Goal: Obtain resource: Download file/media

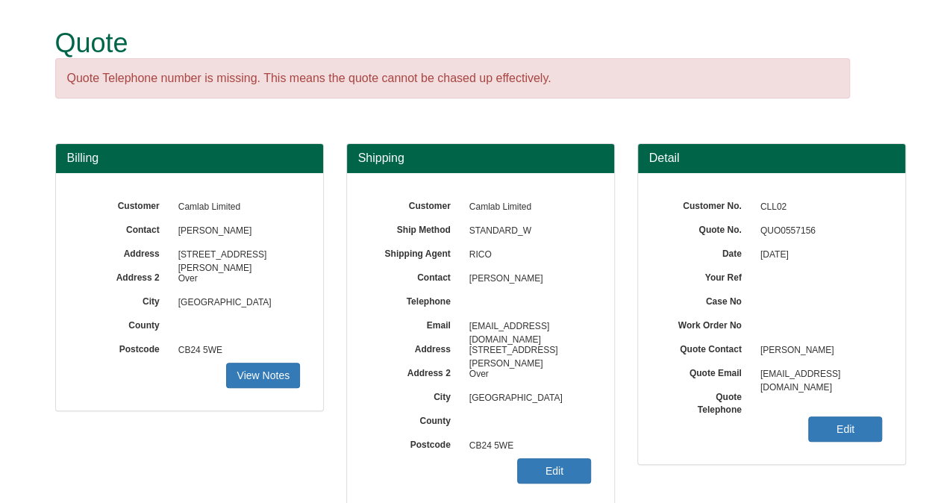
click at [561, 455] on span "CB24 5WE" at bounding box center [527, 446] width 130 height 24
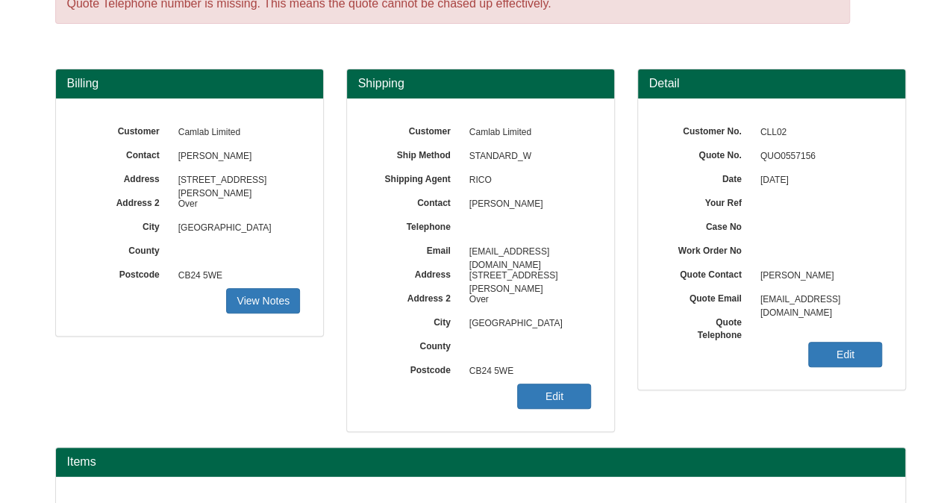
scroll to position [221, 0]
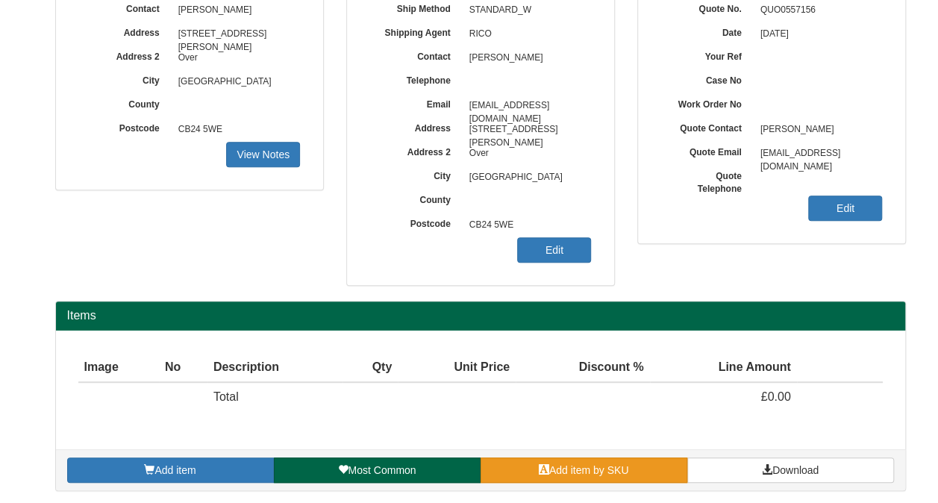
click at [554, 467] on span "Add item by SKU" at bounding box center [589, 470] width 80 height 12
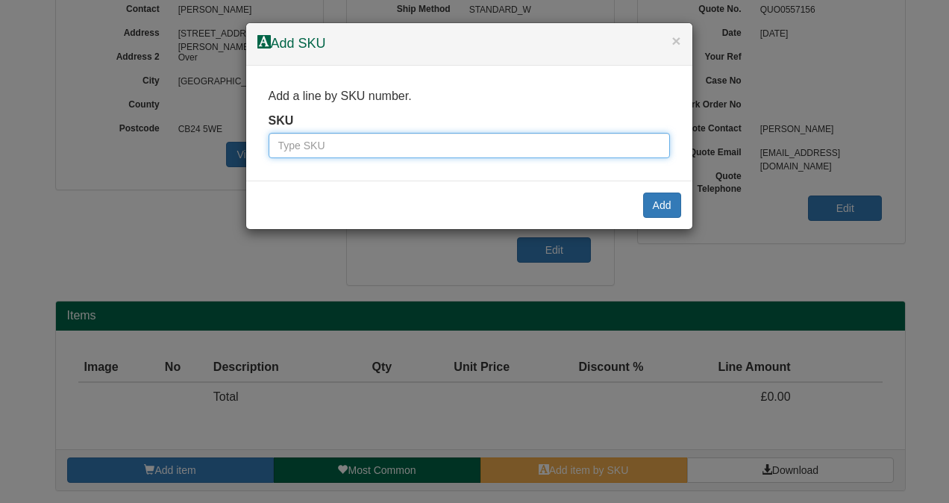
paste input "100111419"
type input "100111419"
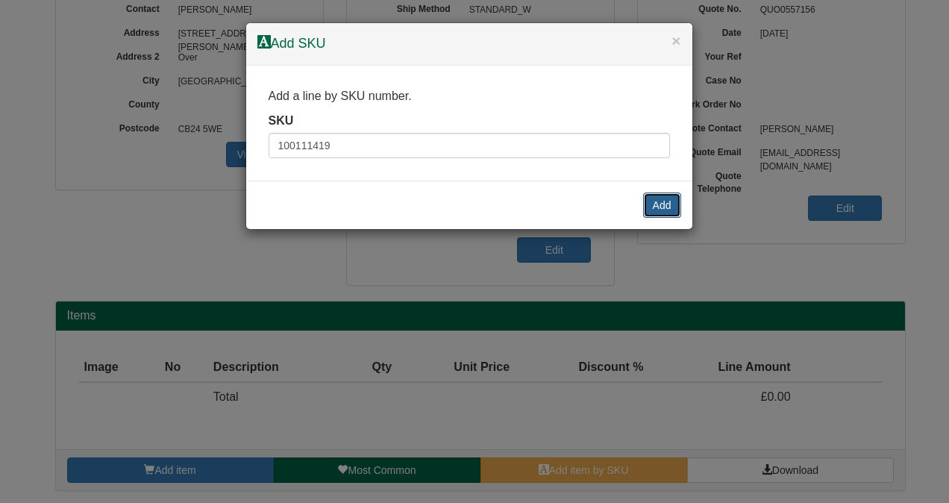
click at [662, 207] on button "Add" at bounding box center [662, 204] width 38 height 25
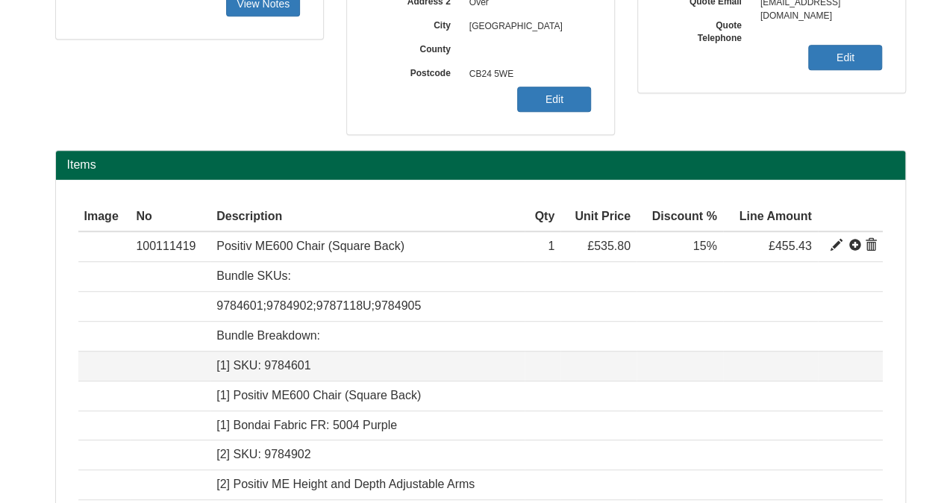
scroll to position [370, 0]
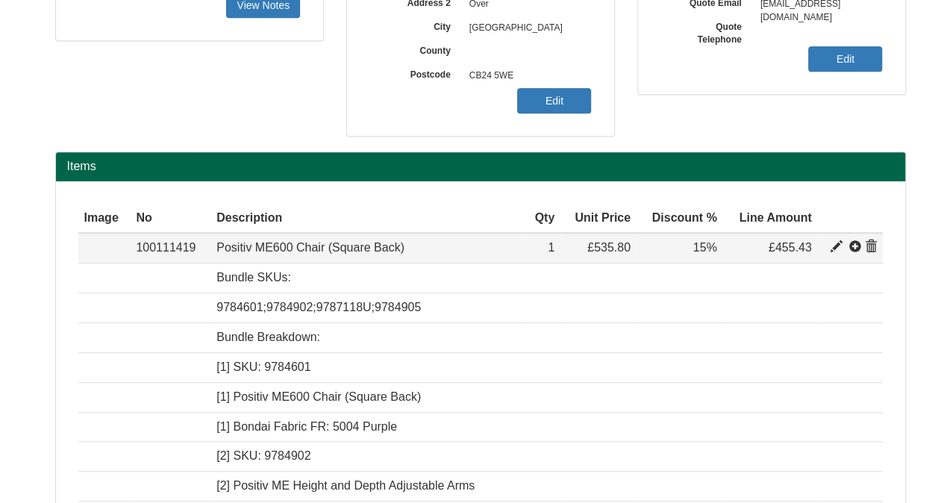
click at [836, 246] on span at bounding box center [836, 247] width 12 height 12
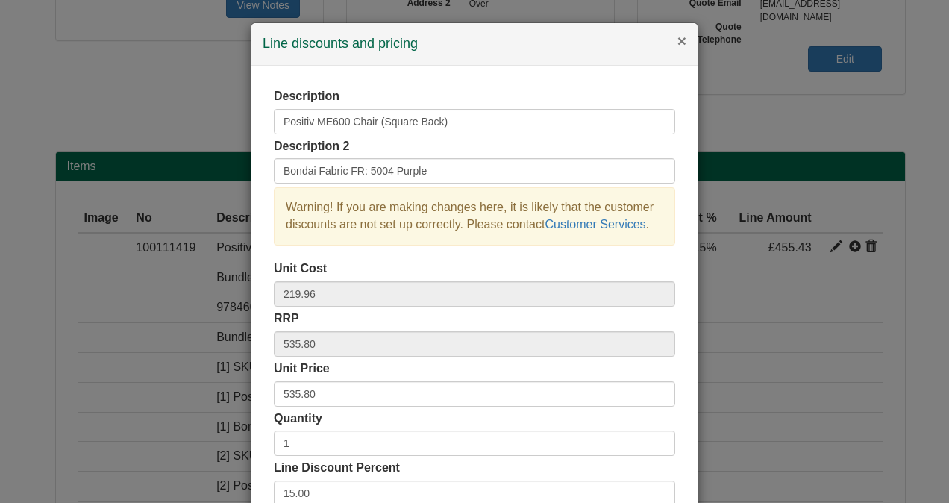
click at [677, 46] on button "×" at bounding box center [681, 41] width 9 height 16
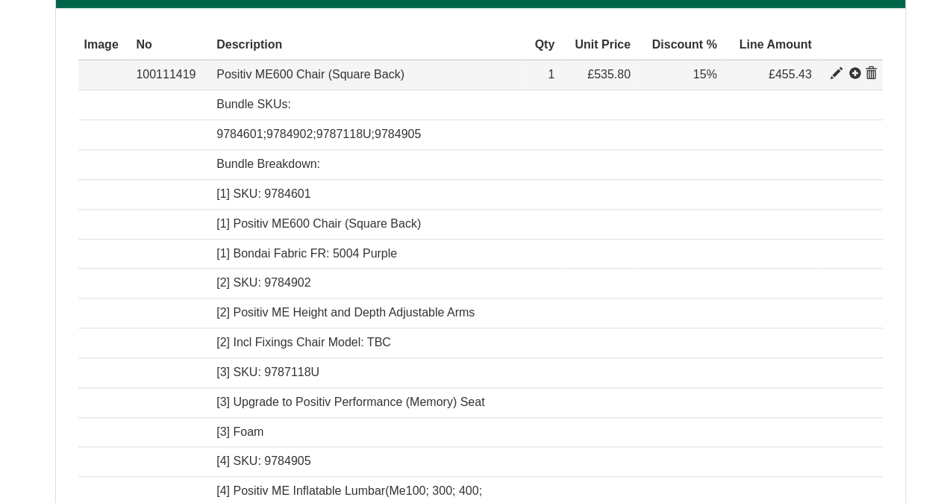
scroll to position [519, 0]
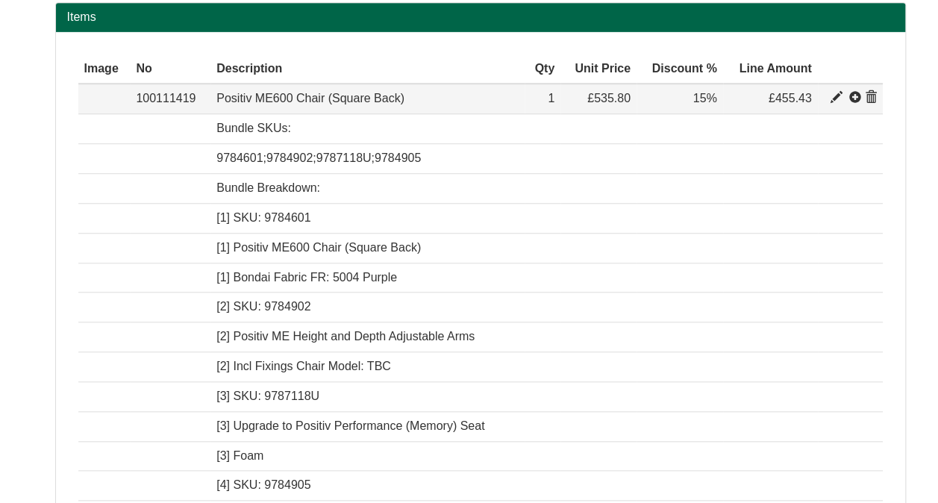
click at [854, 96] on span at bounding box center [855, 98] width 12 height 12
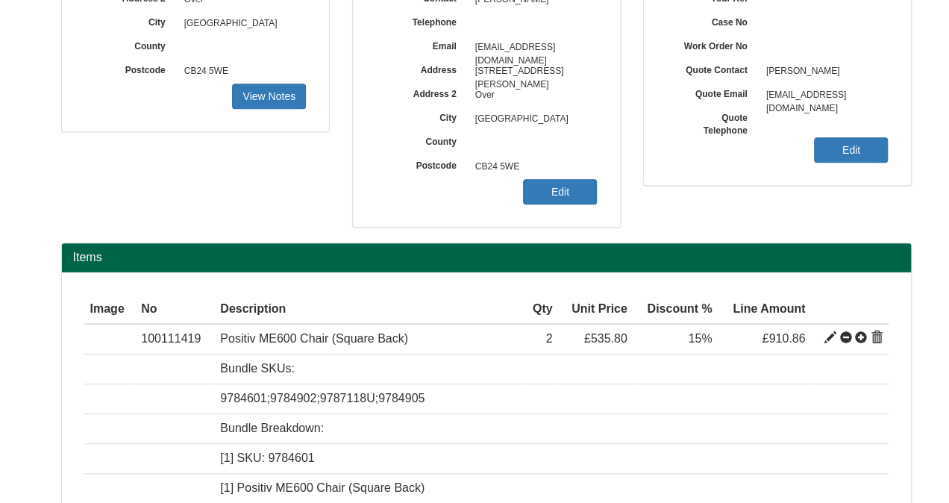
scroll to position [221, 0]
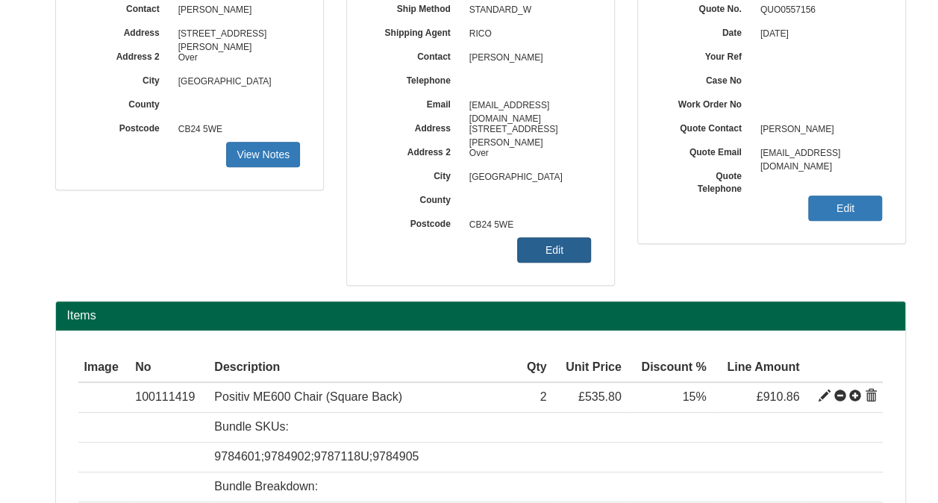
click at [579, 245] on link "Edit" at bounding box center [554, 249] width 74 height 25
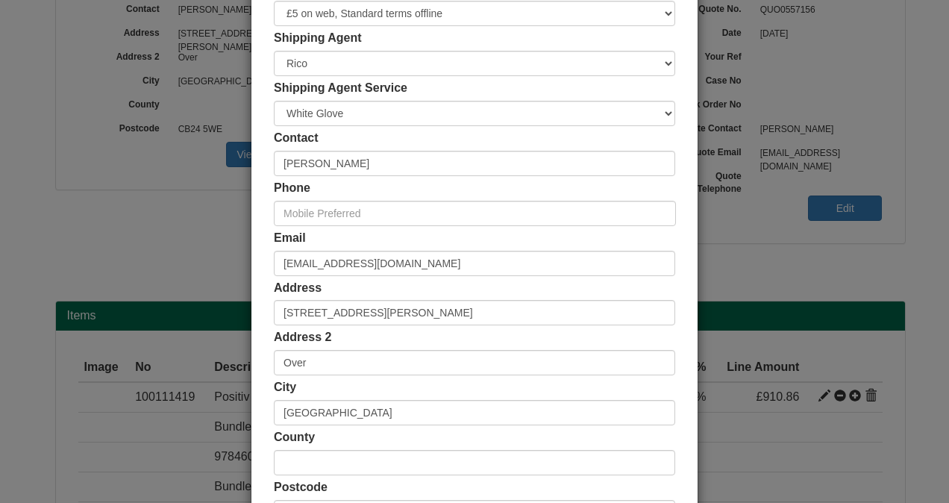
scroll to position [149, 0]
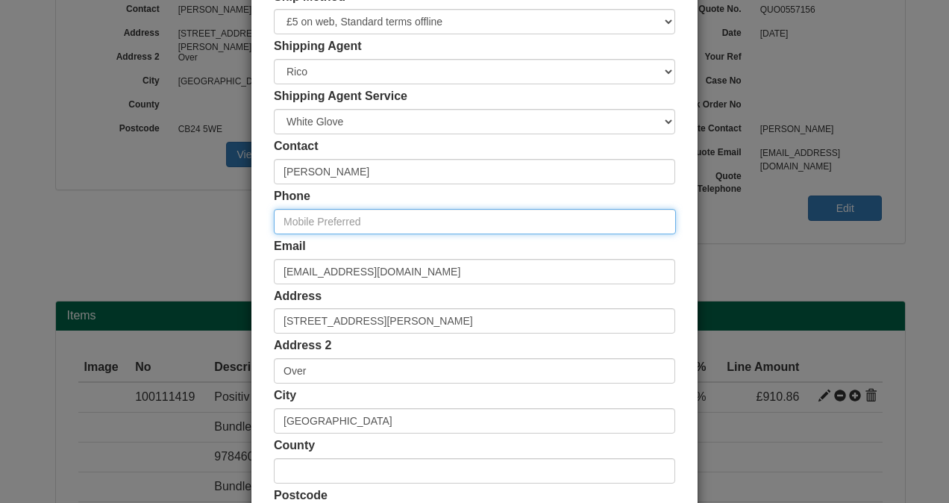
click at [312, 213] on input "text" at bounding box center [475, 221] width 402 height 25
paste input "1954 233 135"
type input "01954 233 135"
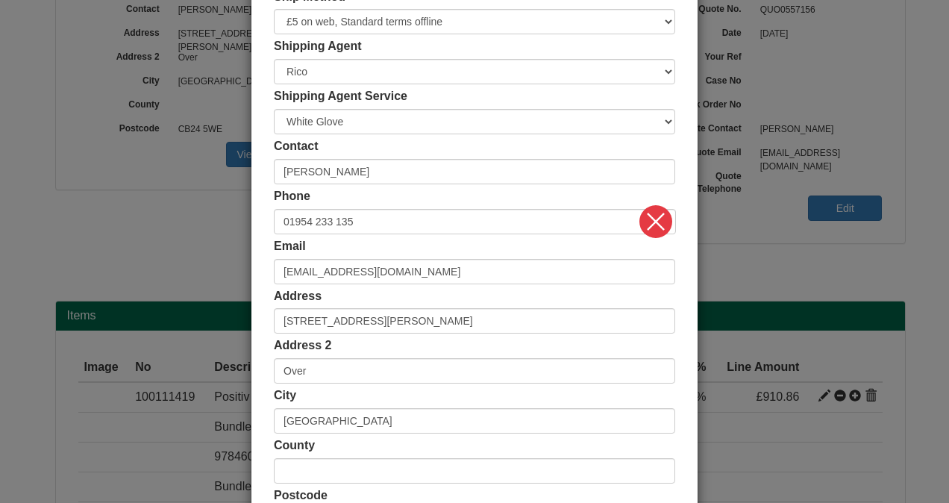
click at [260, 242] on div "Customer Name Camlab Limited Ship Method Free of Charge £5 Flat Rate £7.50 Flat…" at bounding box center [474, 260] width 446 height 689
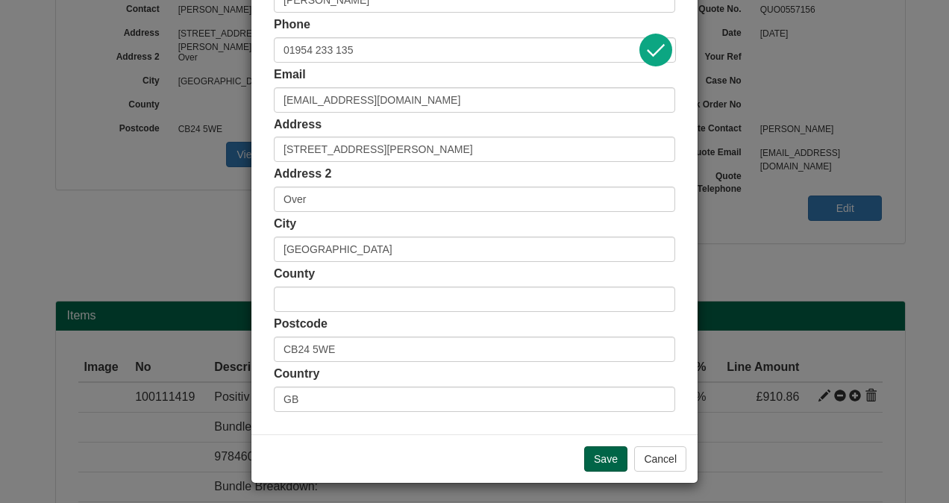
scroll to position [322, 0]
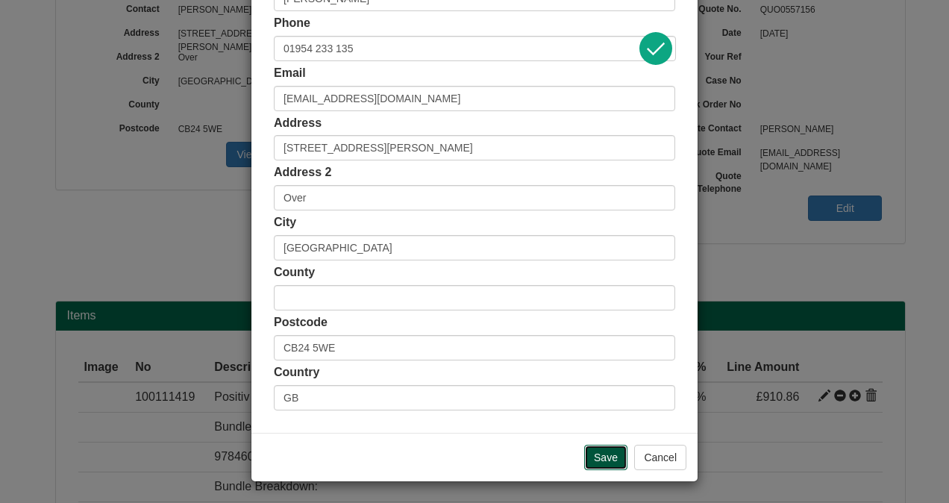
click at [590, 454] on input "Save" at bounding box center [605, 457] width 43 height 25
click at [597, 452] on input "Save" at bounding box center [605, 457] width 43 height 25
click at [599, 459] on input "Save" at bounding box center [605, 457] width 43 height 25
click at [592, 451] on input "Save" at bounding box center [605, 457] width 43 height 25
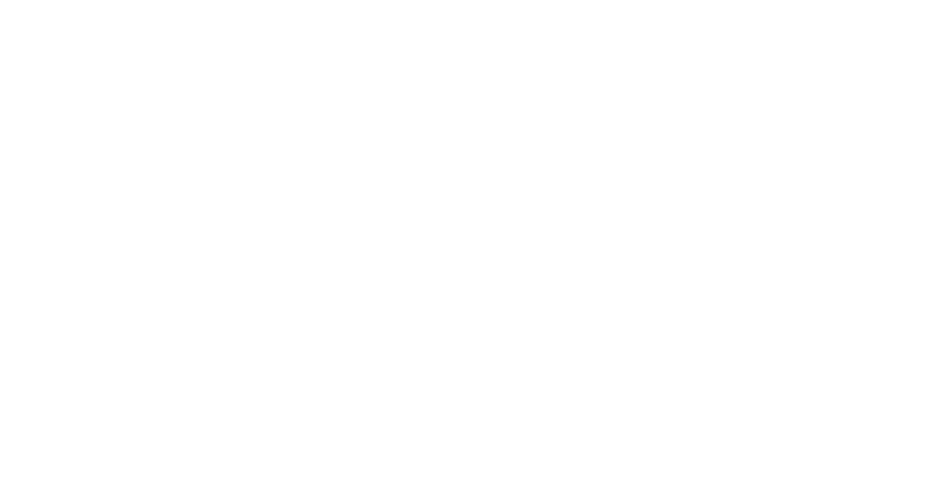
scroll to position [215, 0]
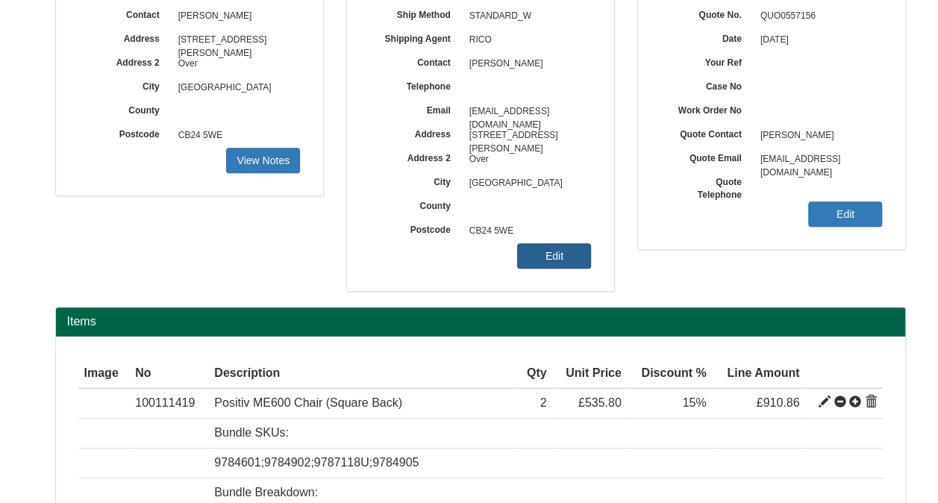
click at [544, 257] on link "Edit" at bounding box center [554, 255] width 74 height 25
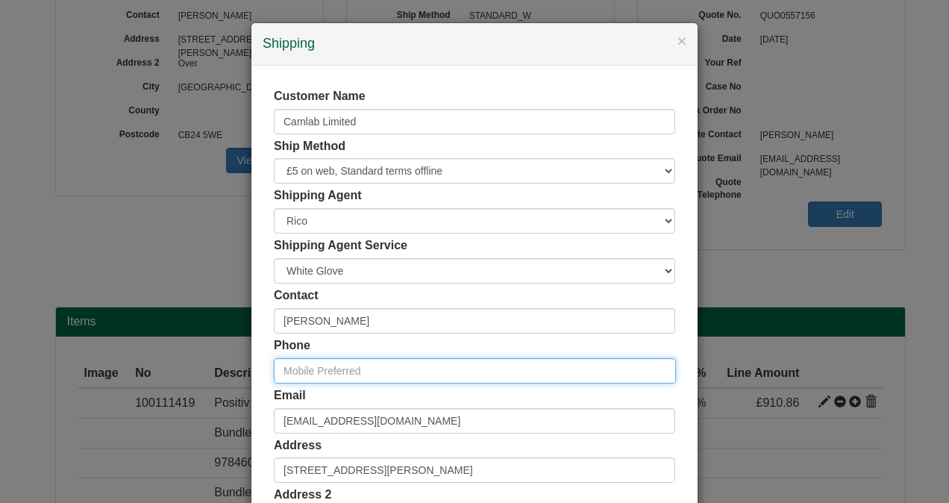
paste input "1954 233 135"
click at [280, 367] on input "1954 233 135" at bounding box center [475, 370] width 402 height 25
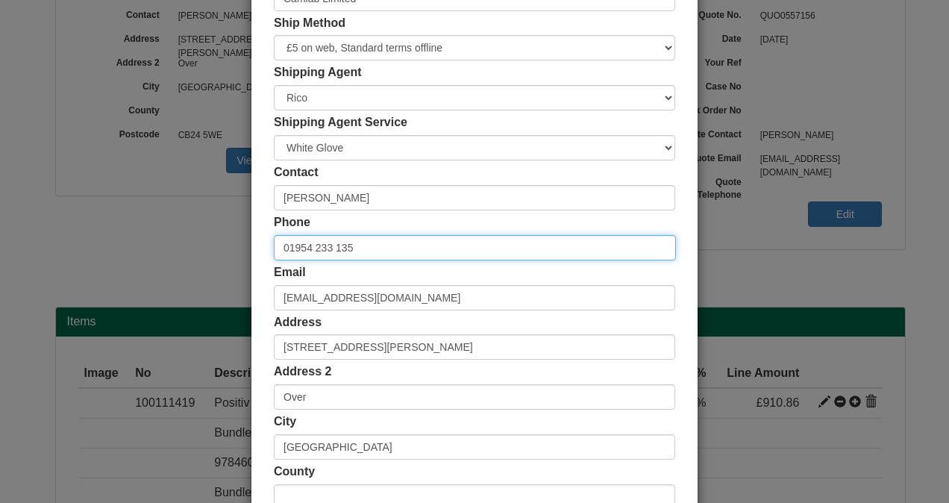
scroll to position [322, 0]
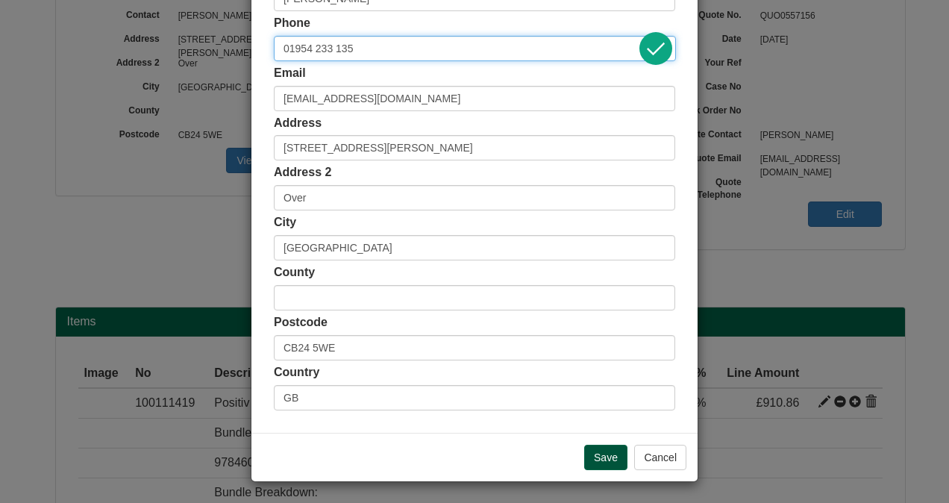
type input "01954 233 135"
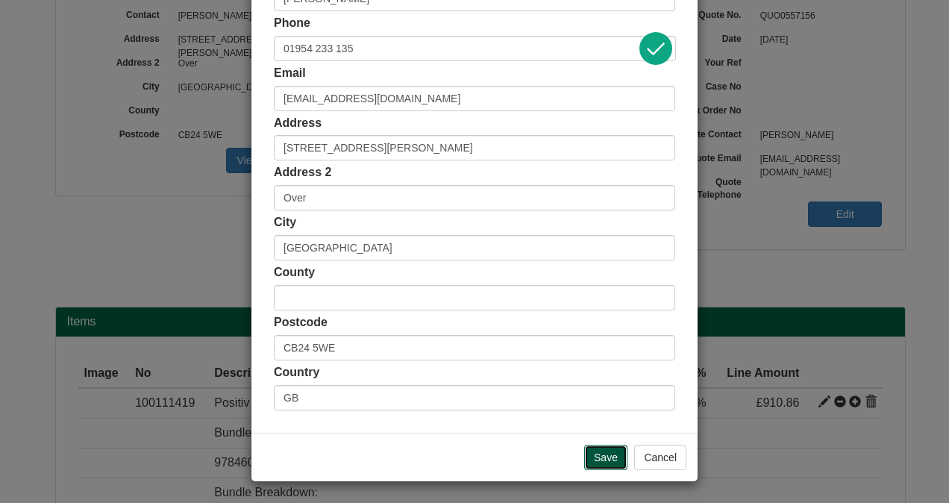
click at [598, 451] on input "Save" at bounding box center [605, 457] width 43 height 25
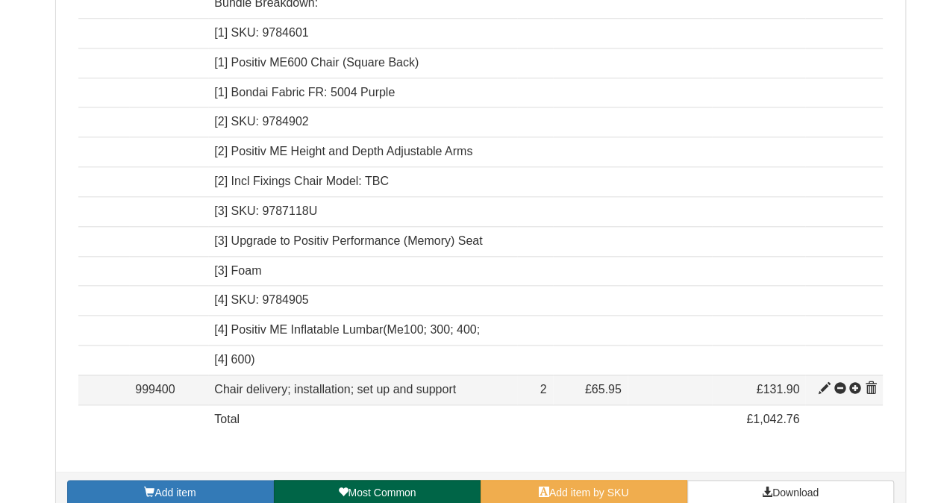
scroll to position [722, 0]
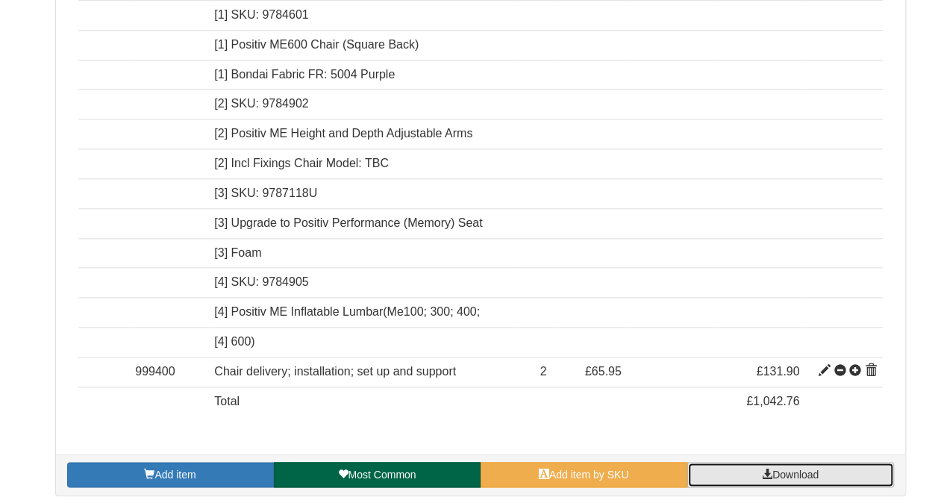
click at [818, 470] on span "Download" at bounding box center [795, 474] width 46 height 12
